Goal: Information Seeking & Learning: Check status

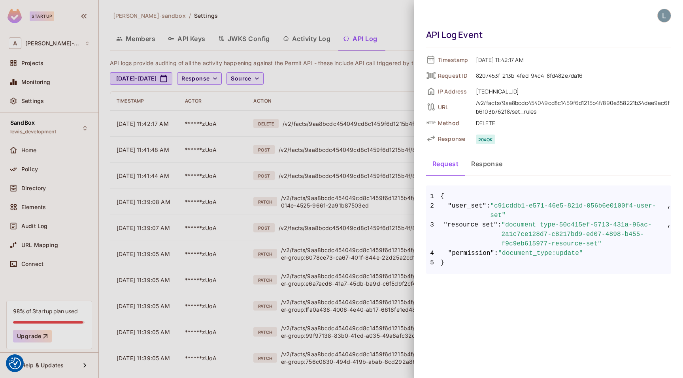
click at [277, 12] on div at bounding box center [341, 189] width 683 height 378
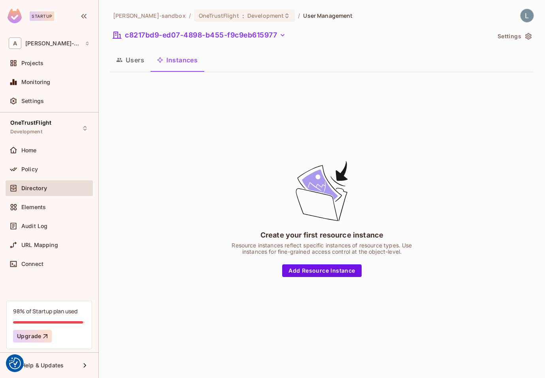
click at [48, 71] on div "Projects" at bounding box center [49, 64] width 87 height 19
click at [47, 67] on div "Projects" at bounding box center [49, 62] width 81 height 9
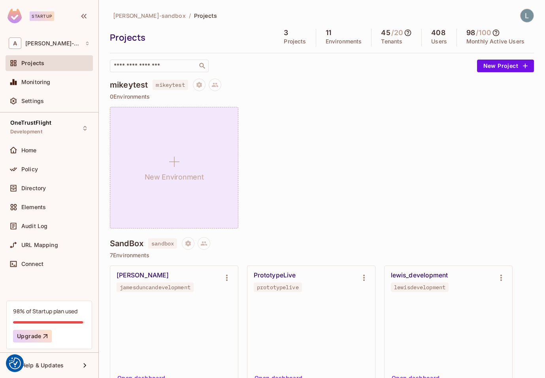
scroll to position [568, 0]
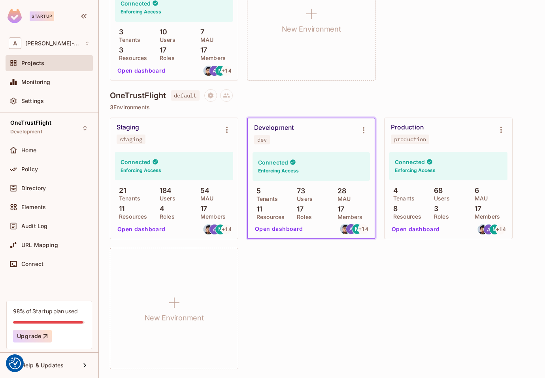
click at [286, 230] on button "Open dashboard" at bounding box center [279, 229] width 55 height 13
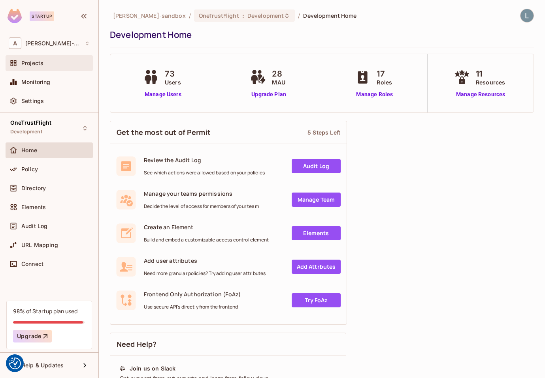
click at [59, 66] on div "Projects" at bounding box center [55, 63] width 68 height 6
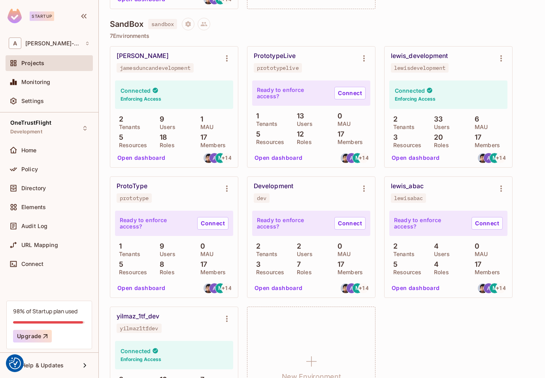
scroll to position [218, 0]
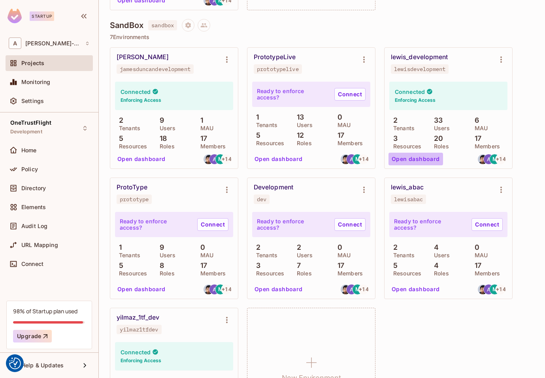
click at [417, 161] on button "Open dashboard" at bounding box center [415, 159] width 55 height 13
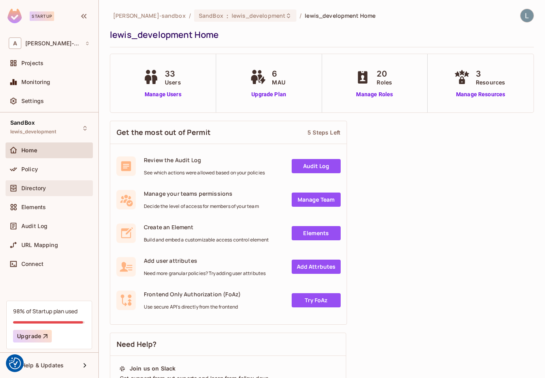
click at [47, 194] on div "Directory" at bounding box center [49, 189] width 87 height 16
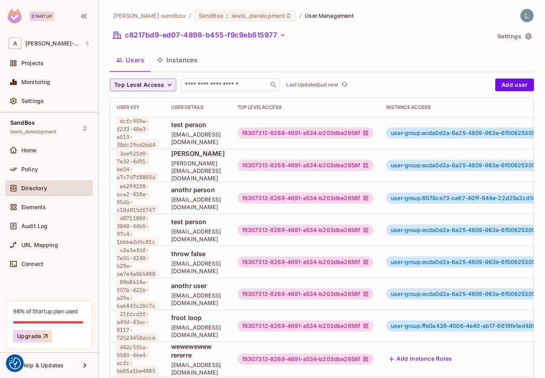
click at [177, 60] on button "Instances" at bounding box center [177, 60] width 53 height 20
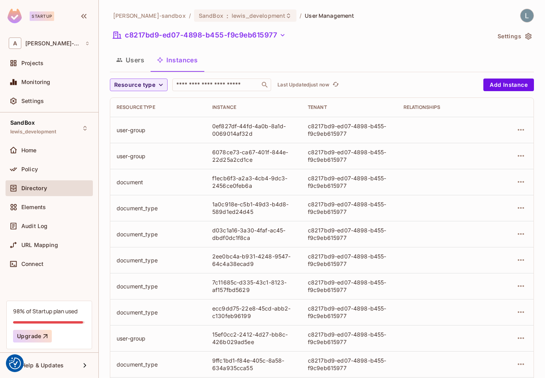
click at [127, 69] on button "Users" at bounding box center [130, 60] width 41 height 20
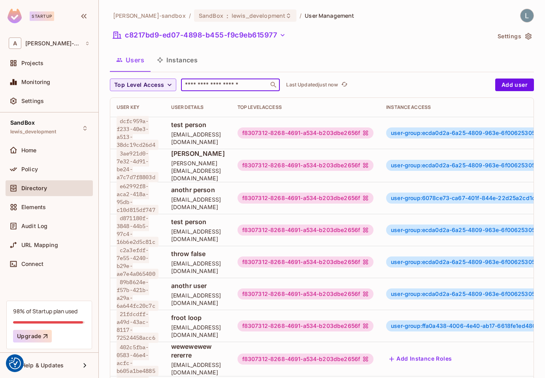
click at [227, 84] on input "text" at bounding box center [224, 85] width 83 height 8
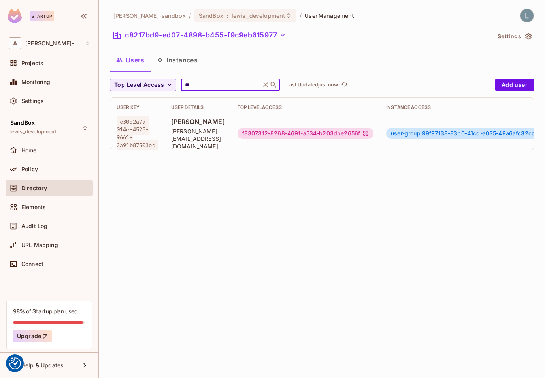
scroll to position [0, 344]
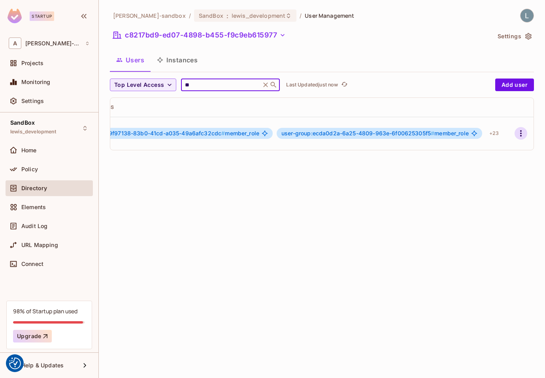
type input "**"
click at [519, 134] on icon "button" at bounding box center [520, 133] width 9 height 9
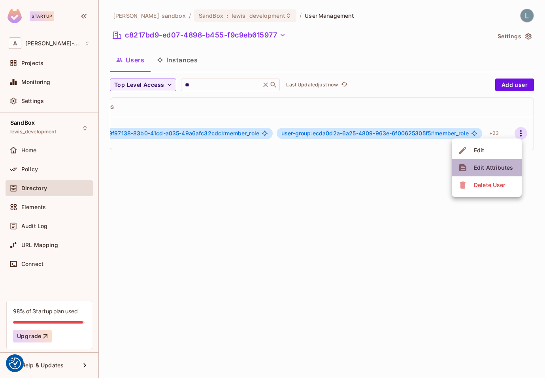
click at [504, 166] on div "Edit Attributes" at bounding box center [493, 168] width 39 height 8
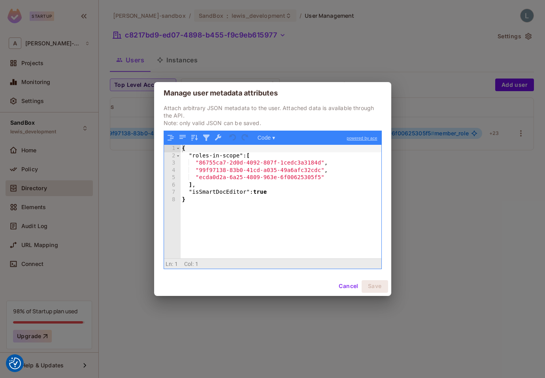
click at [249, 164] on div "{ "roles-in-scope" : [ "86755ca7-2d0d-4092-807f-1cedc3a3184d" , "99f97138-83b0-…" at bounding box center [281, 209] width 201 height 128
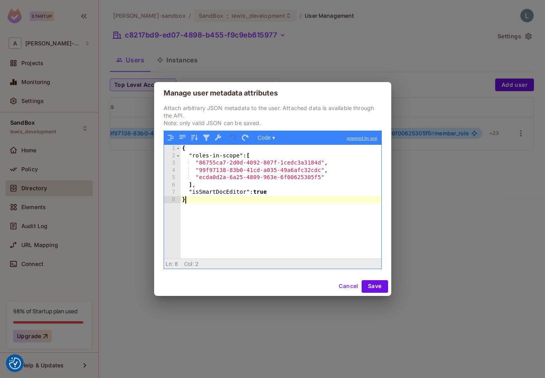
click at [263, 223] on div "{ "roles-in-scope" : [ "86755ca7-2d0d-4092-807f-1cedc3a3184d" , "99f97138-83b0-…" at bounding box center [281, 209] width 201 height 128
click at [343, 285] on button "Cancel" at bounding box center [348, 286] width 26 height 13
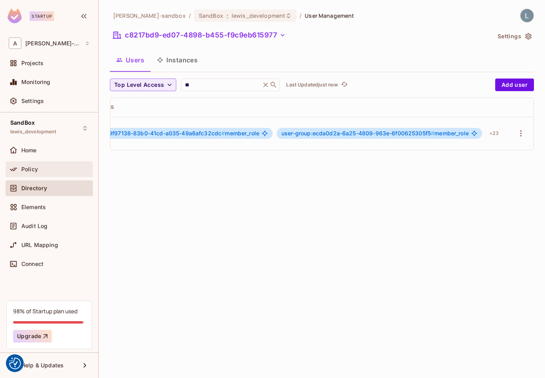
click at [33, 167] on span "Policy" at bounding box center [29, 169] width 17 height 6
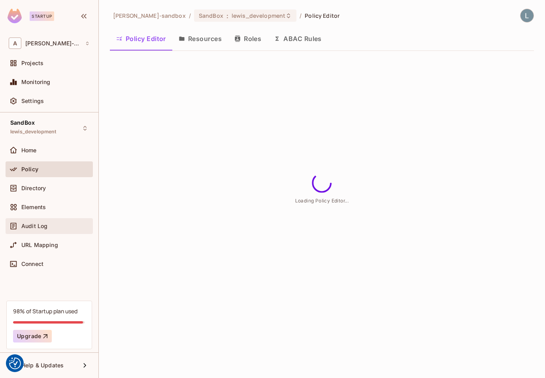
click at [40, 225] on span "Audit Log" at bounding box center [34, 226] width 26 height 6
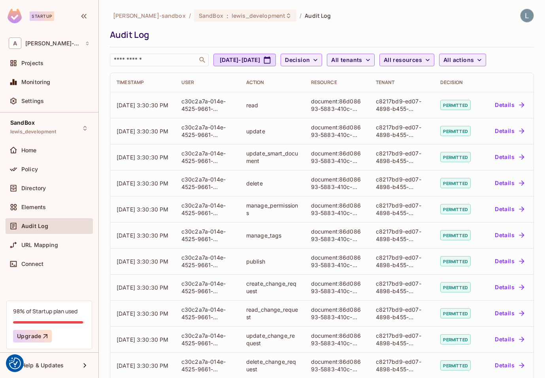
click at [434, 60] on button "All resources" at bounding box center [406, 60] width 55 height 13
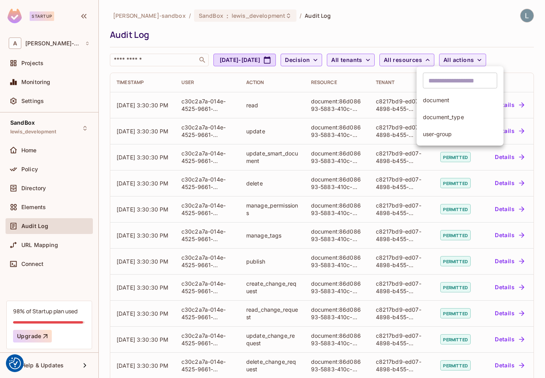
click at [449, 97] on span "document" at bounding box center [460, 100] width 74 height 8
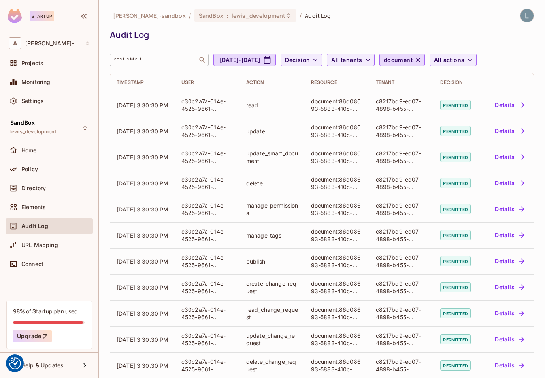
click at [163, 61] on input "text" at bounding box center [153, 60] width 83 height 8
click at [500, 81] on th at bounding box center [507, 82] width 53 height 19
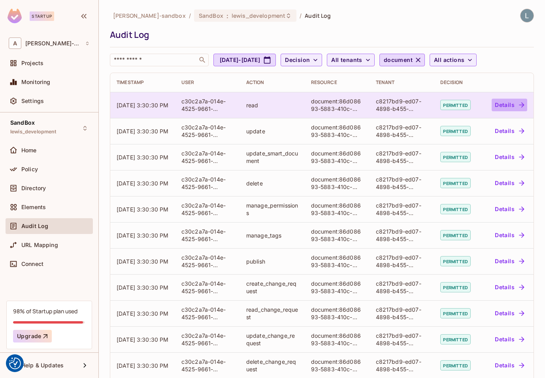
click at [516, 103] on button "Details" at bounding box center [509, 105] width 36 height 13
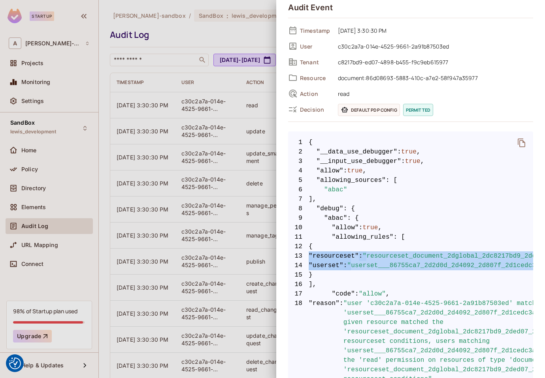
drag, startPoint x: 501, startPoint y: 267, endPoint x: 308, endPoint y: 256, distance: 193.5
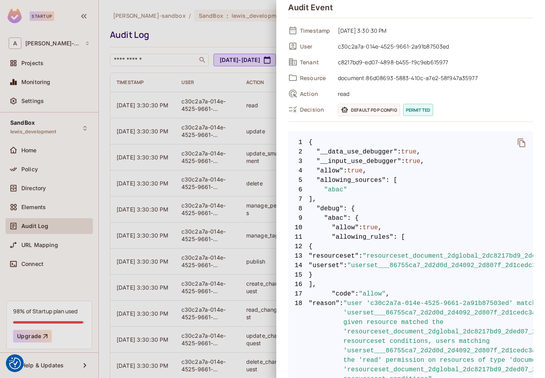
click at [233, 154] on div at bounding box center [272, 189] width 545 height 378
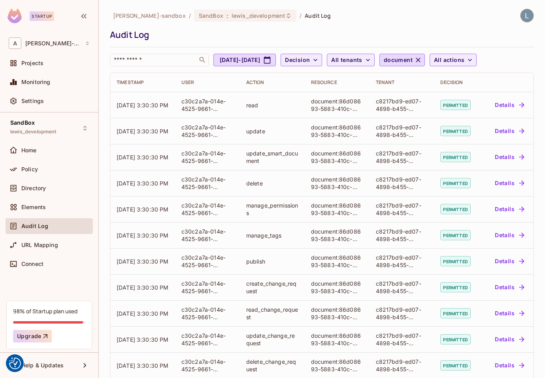
click at [283, 43] on div "alex-trustflight-sandbox / SandBox : lewis_development / Audit Log Audit Log ​ …" at bounding box center [322, 38] width 424 height 58
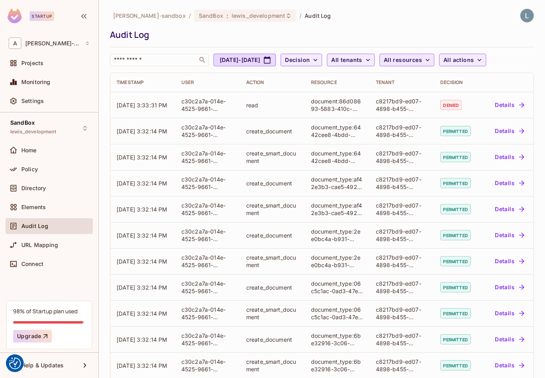
click at [422, 58] on span "All resources" at bounding box center [403, 60] width 38 height 10
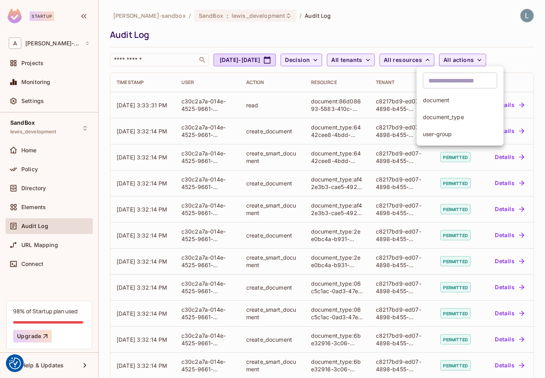
click at [450, 10] on div at bounding box center [272, 189] width 545 height 378
